Goal: Task Accomplishment & Management: Use online tool/utility

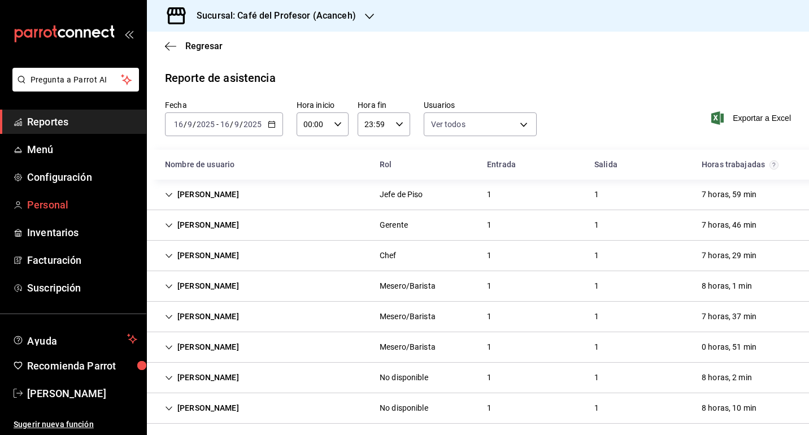
scroll to position [343, 0]
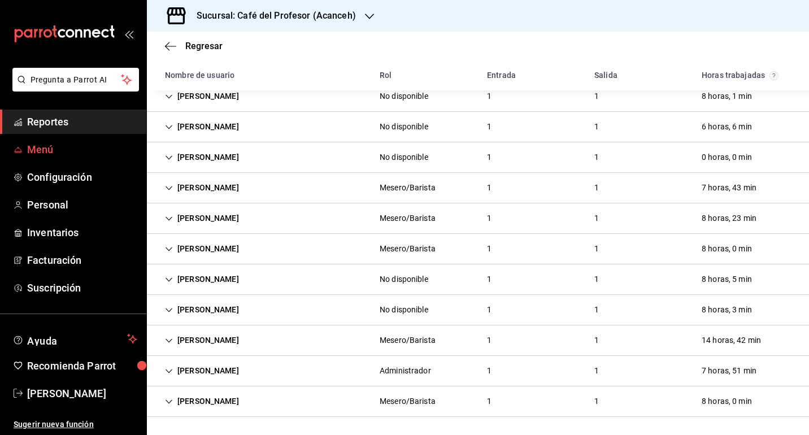
click at [64, 153] on span "Menú" at bounding box center [82, 149] width 110 height 15
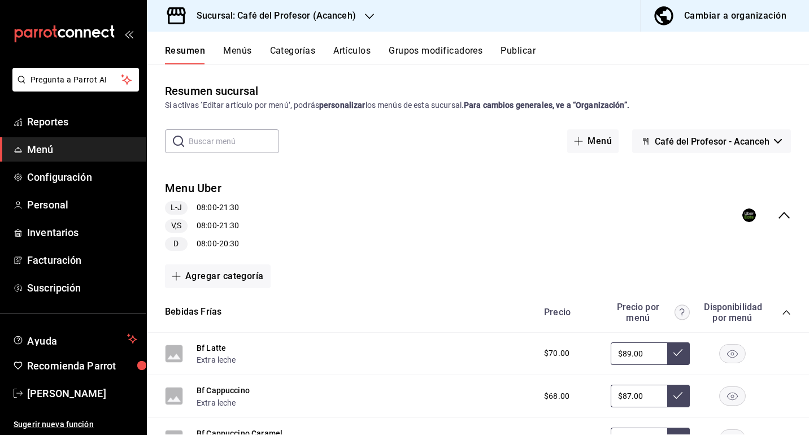
click at [790, 309] on icon "collapse-category-row" at bounding box center [786, 312] width 9 height 9
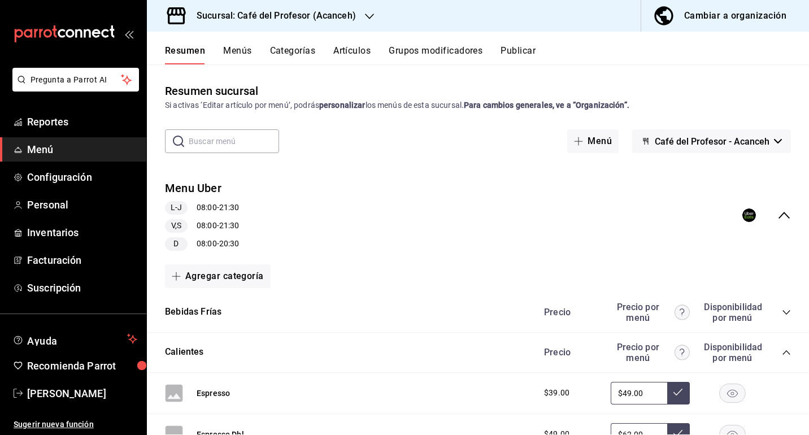
click at [787, 218] on icon "collapse-menu-row" at bounding box center [785, 216] width 14 height 14
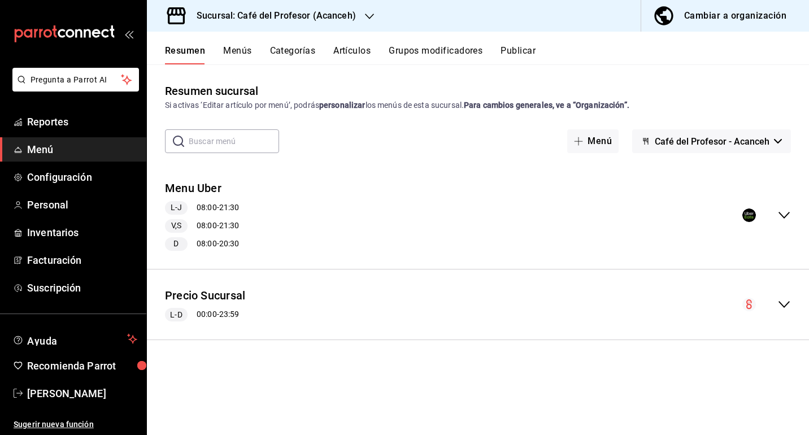
click at [787, 218] on icon "collapse-menu-row" at bounding box center [785, 216] width 14 height 14
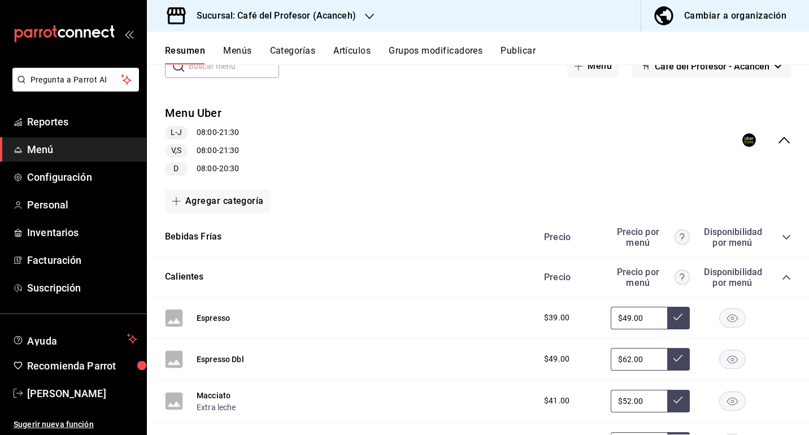
scroll to position [82, 0]
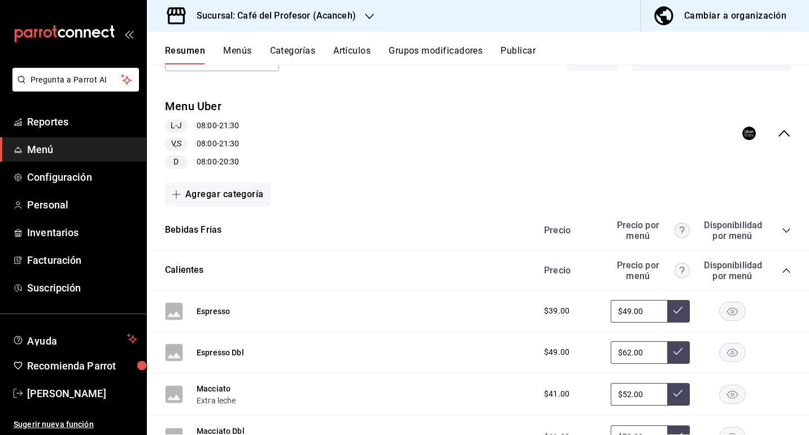
click at [785, 270] on icon "collapse-category-row" at bounding box center [786, 270] width 9 height 9
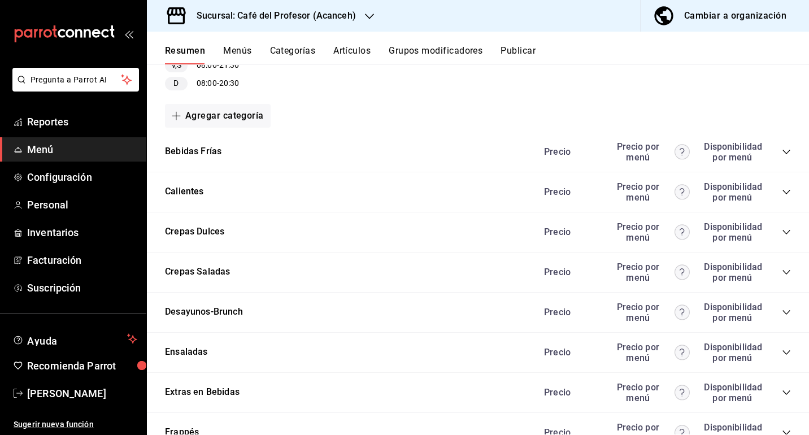
scroll to position [166, 0]
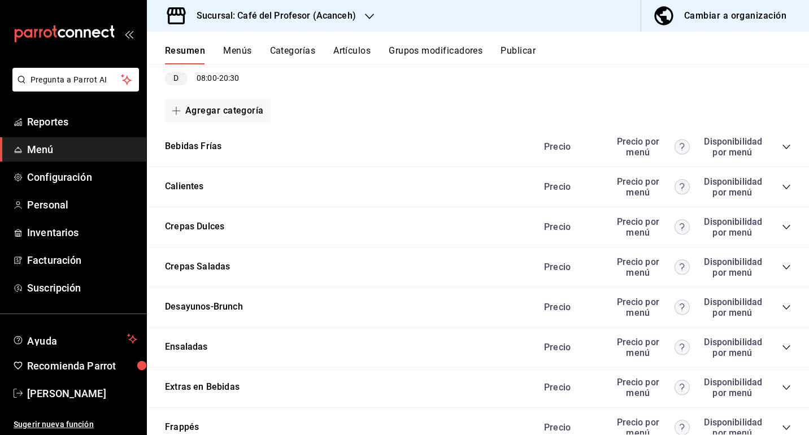
click at [790, 149] on icon "collapse-category-row" at bounding box center [786, 146] width 9 height 9
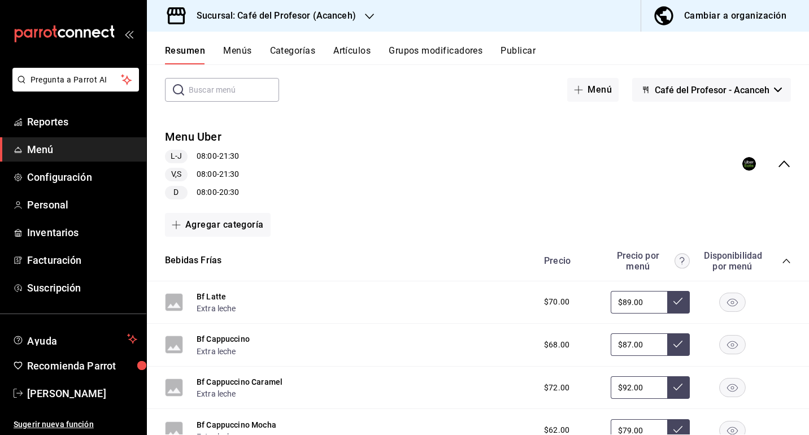
scroll to position [42, 0]
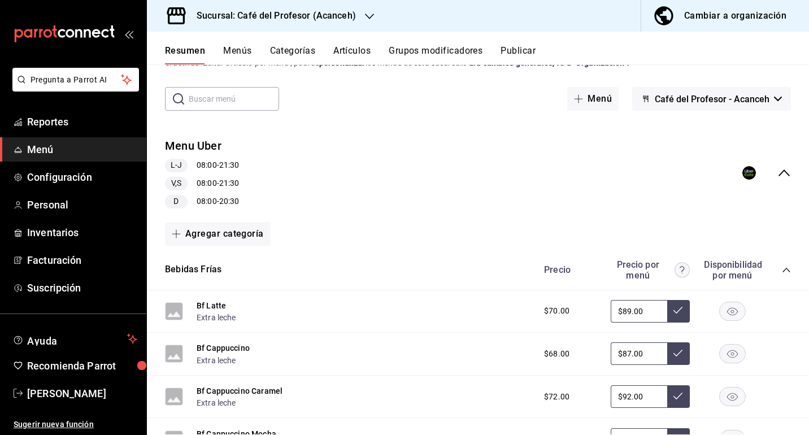
click at [779, 170] on icon "collapse-menu-row" at bounding box center [785, 173] width 14 height 14
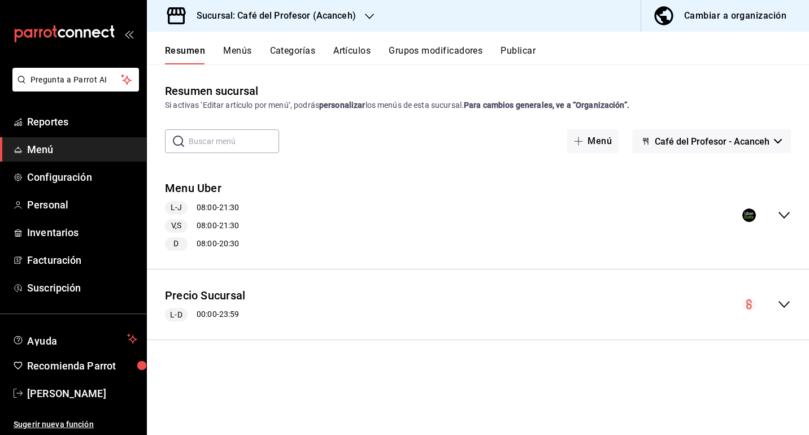
scroll to position [0, 0]
click at [530, 50] on button "Publicar" at bounding box center [518, 54] width 35 height 19
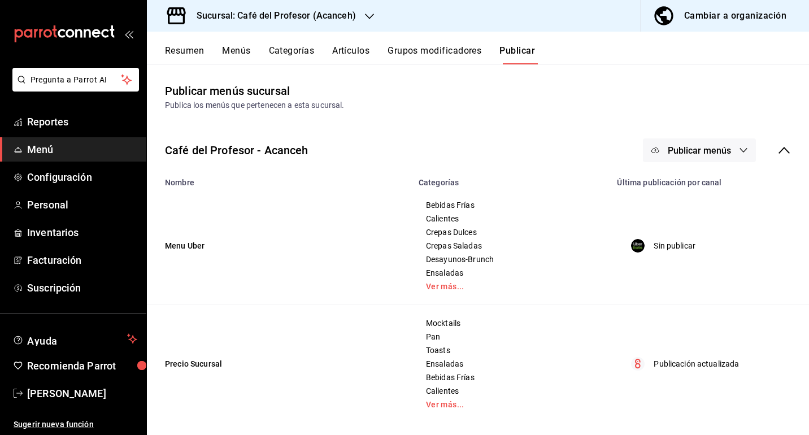
click at [743, 150] on icon "button" at bounding box center [743, 150] width 7 height 5
click at [765, 111] on div at bounding box center [404, 217] width 809 height 435
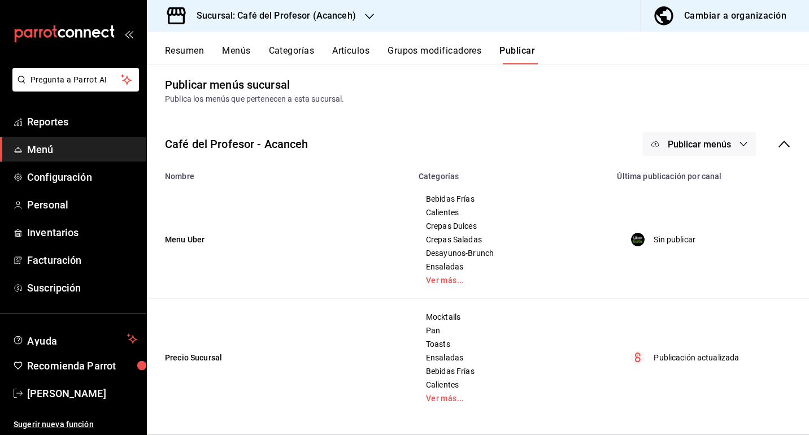
scroll to position [6, 0]
click at [446, 401] on link "Ver más..." at bounding box center [511, 399] width 171 height 8
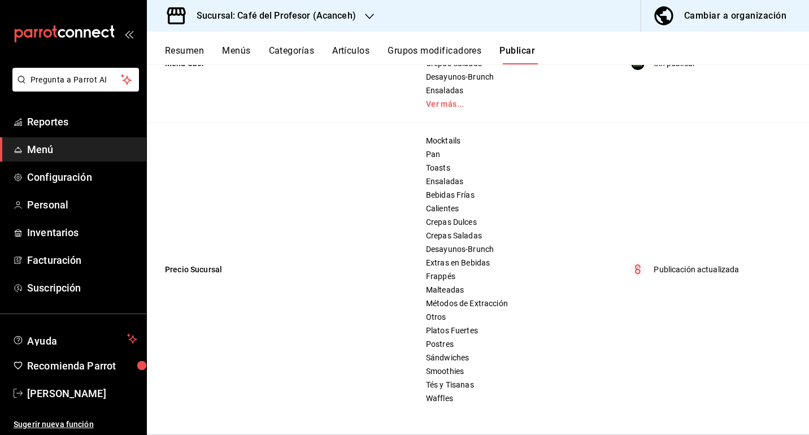
scroll to position [183, 0]
click at [447, 323] on div "Mocktails Pan Toasts Ensaladas Bebidas Frías Calientes Crepas Dulces Crepas Sal…" at bounding box center [512, 269] width 172 height 267
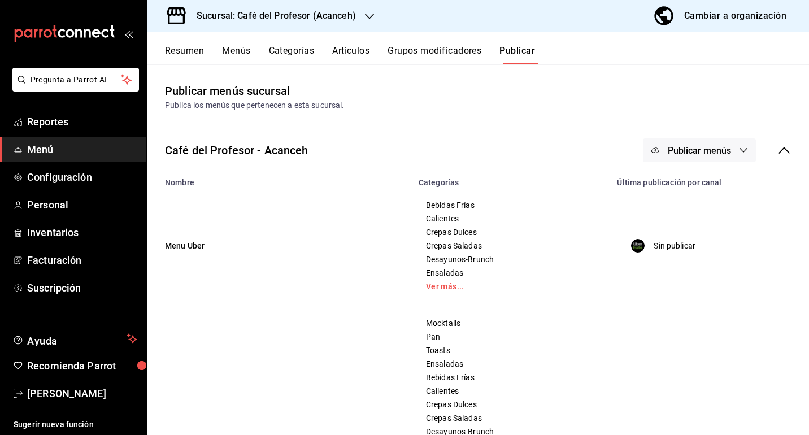
scroll to position [0, 0]
click at [185, 53] on button "Resumen" at bounding box center [184, 54] width 39 height 19
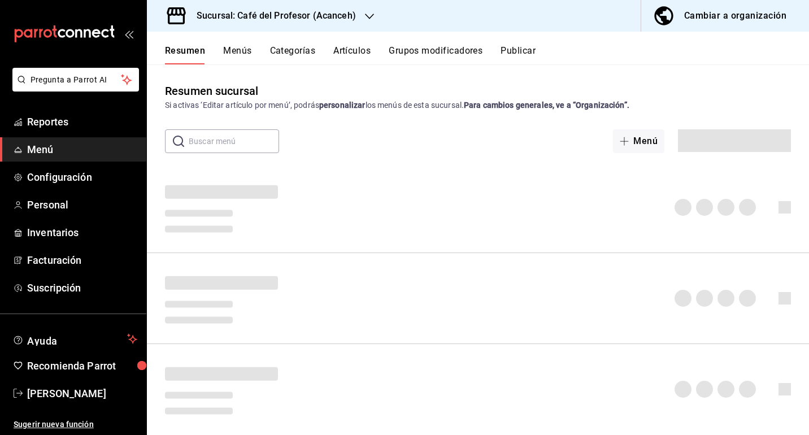
click at [232, 50] on button "Menús" at bounding box center [237, 54] width 28 height 19
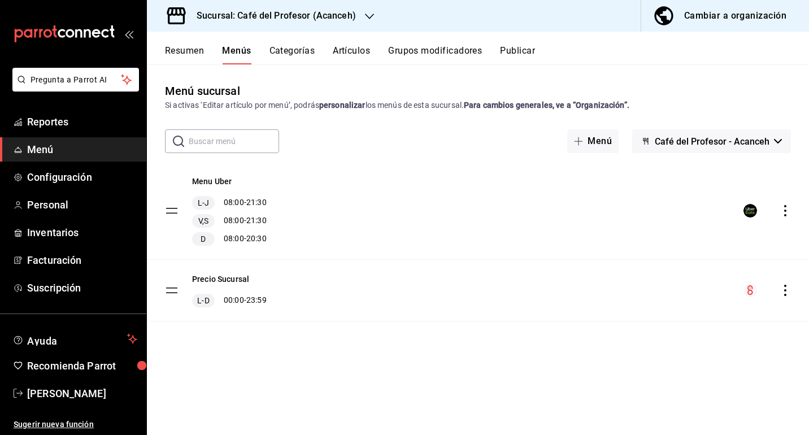
click at [785, 210] on icon "actions" at bounding box center [785, 210] width 11 height 11
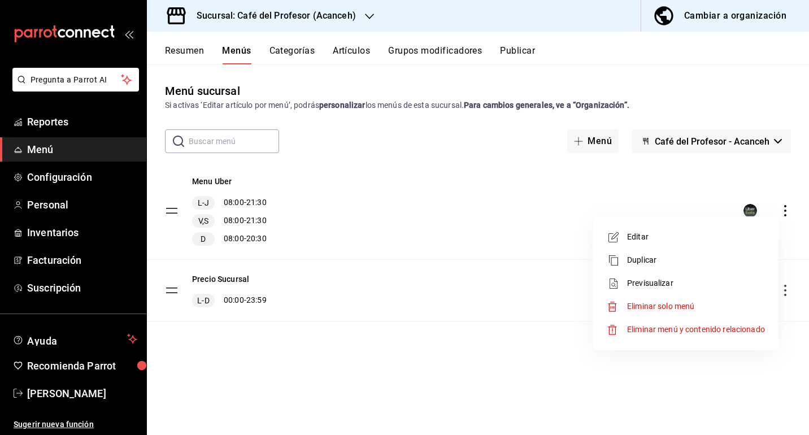
click at [672, 280] on span "Previsualizar" at bounding box center [696, 284] width 138 height 12
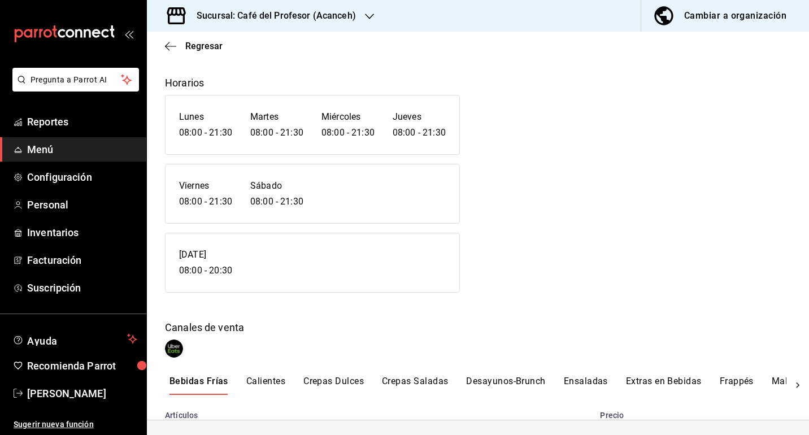
scroll to position [37, 0]
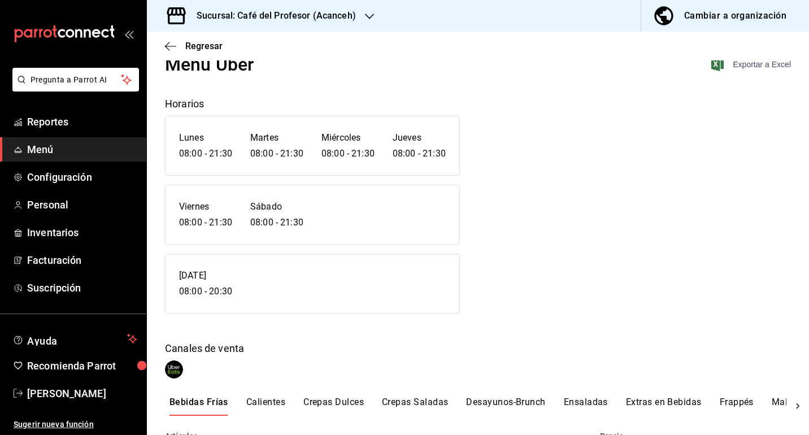
click at [756, 68] on span "Exportar a Excel" at bounding box center [752, 65] width 77 height 14
